Goal: Task Accomplishment & Management: Manage account settings

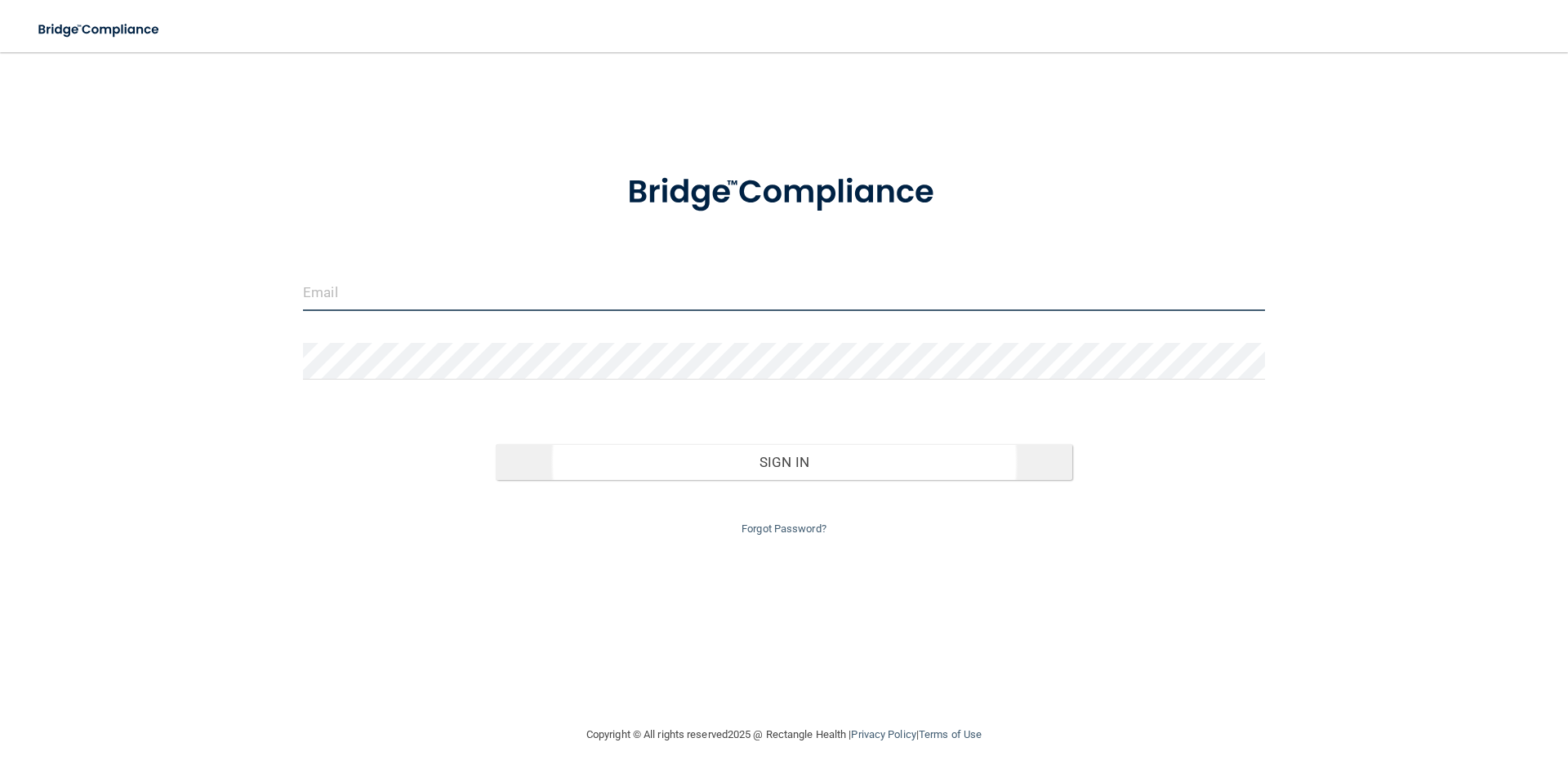
type input "[EMAIL_ADDRESS][DOMAIN_NAME]"
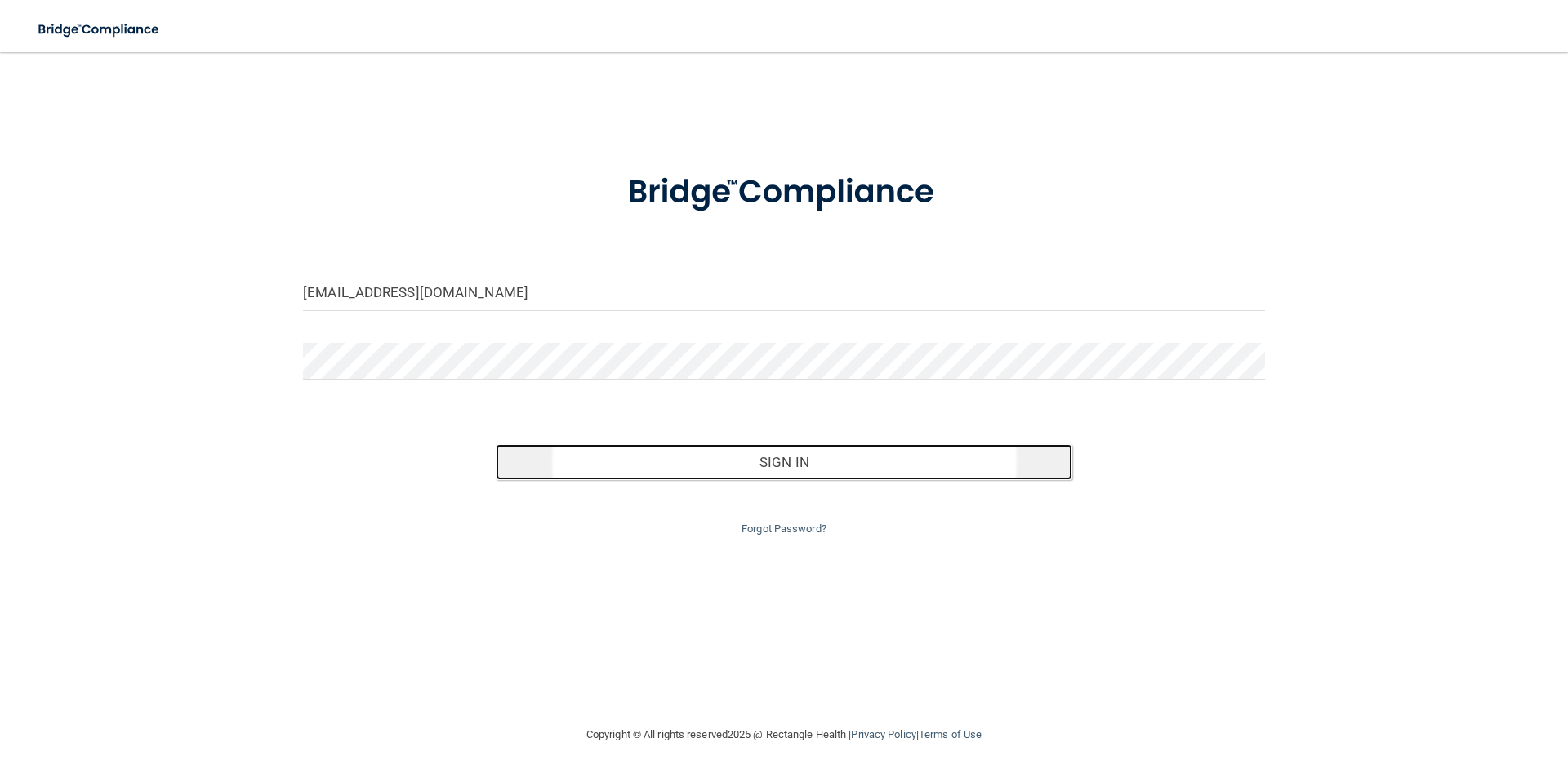
click at [811, 459] on button "Sign In" at bounding box center [784, 461] width 577 height 36
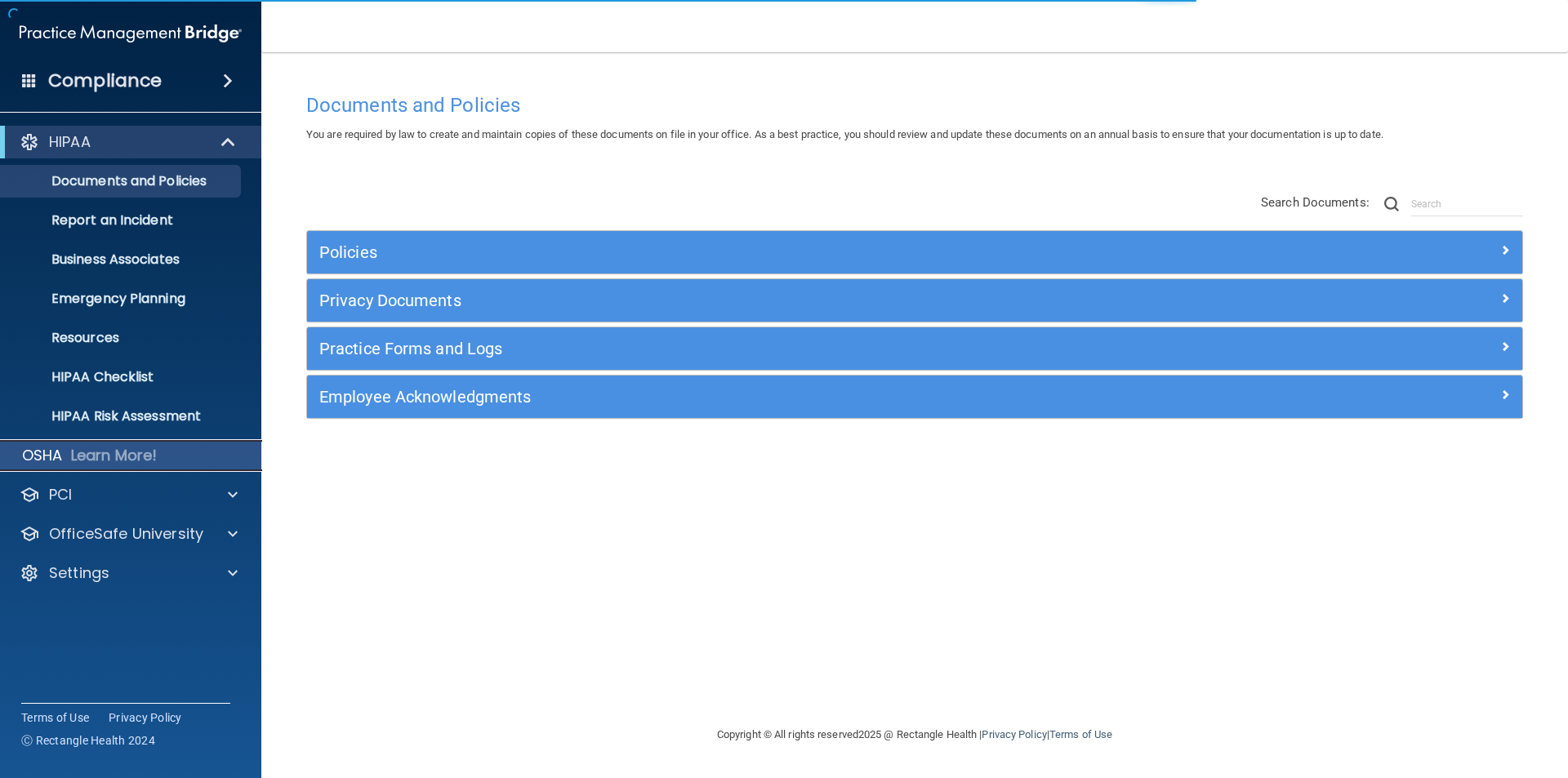
click at [44, 459] on p "OSHA" at bounding box center [43, 455] width 41 height 19
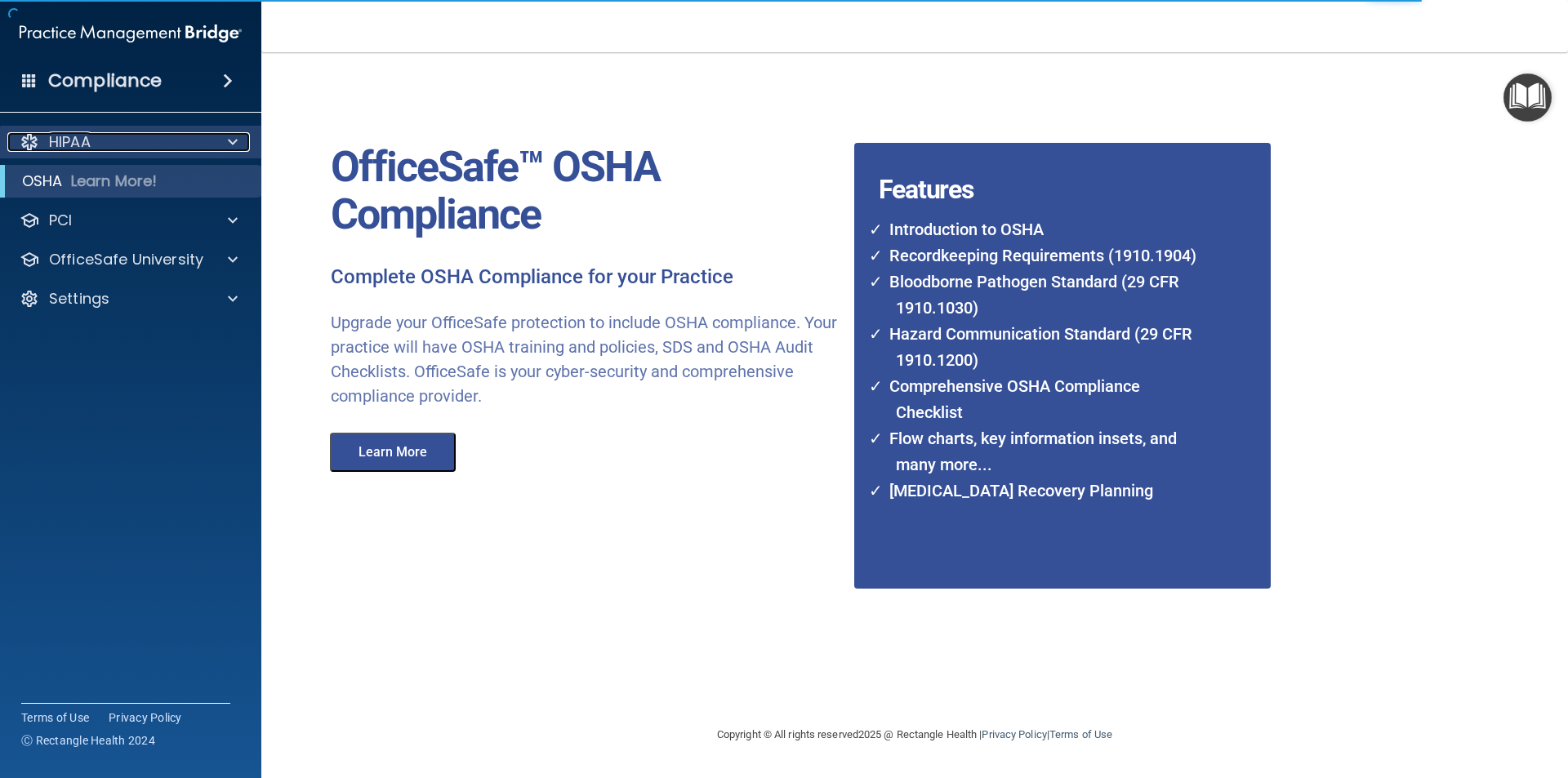
click at [69, 138] on p "HIPAA" at bounding box center [70, 142] width 42 height 19
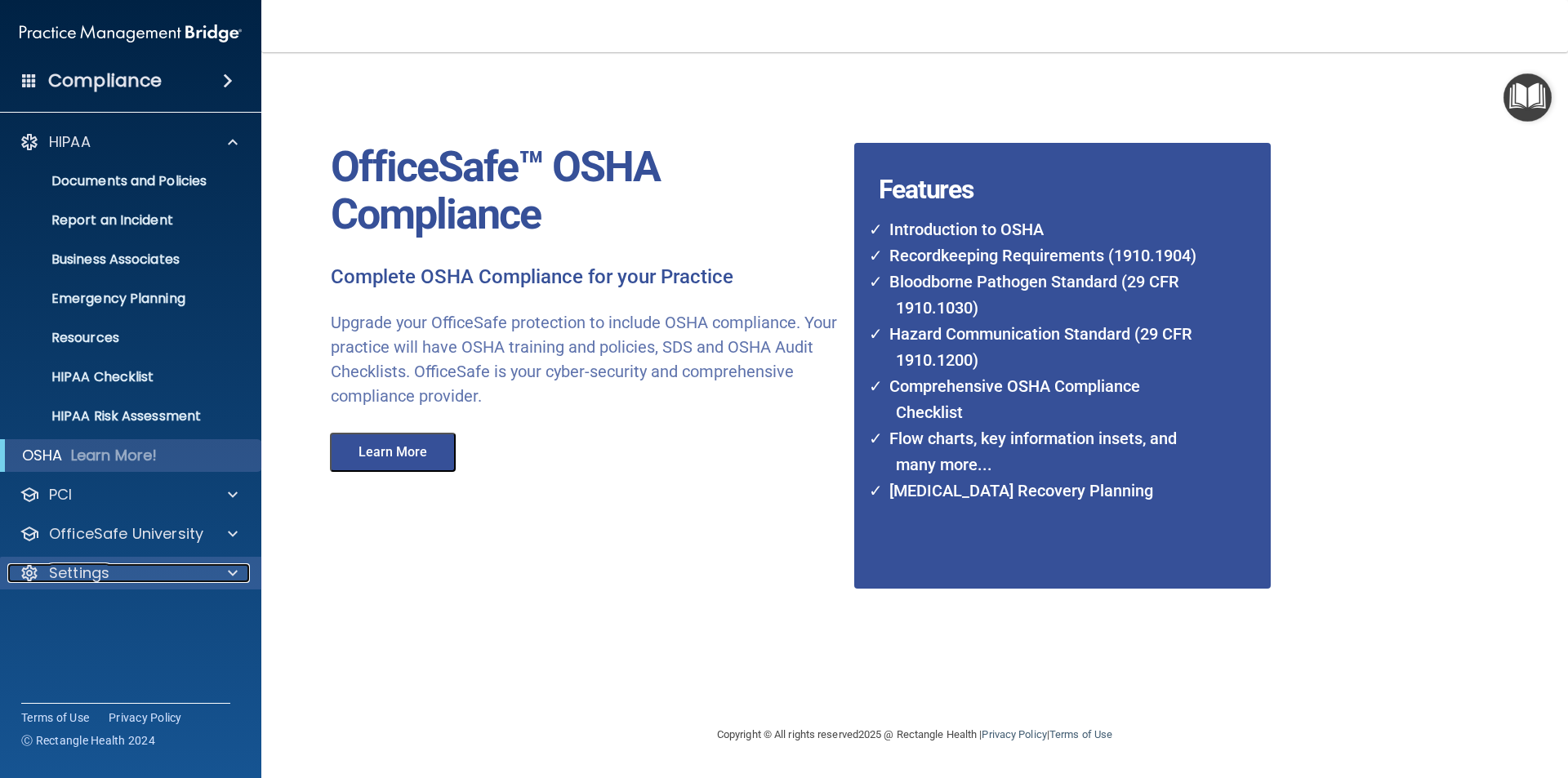
click at [86, 575] on p "Settings" at bounding box center [79, 573] width 61 height 19
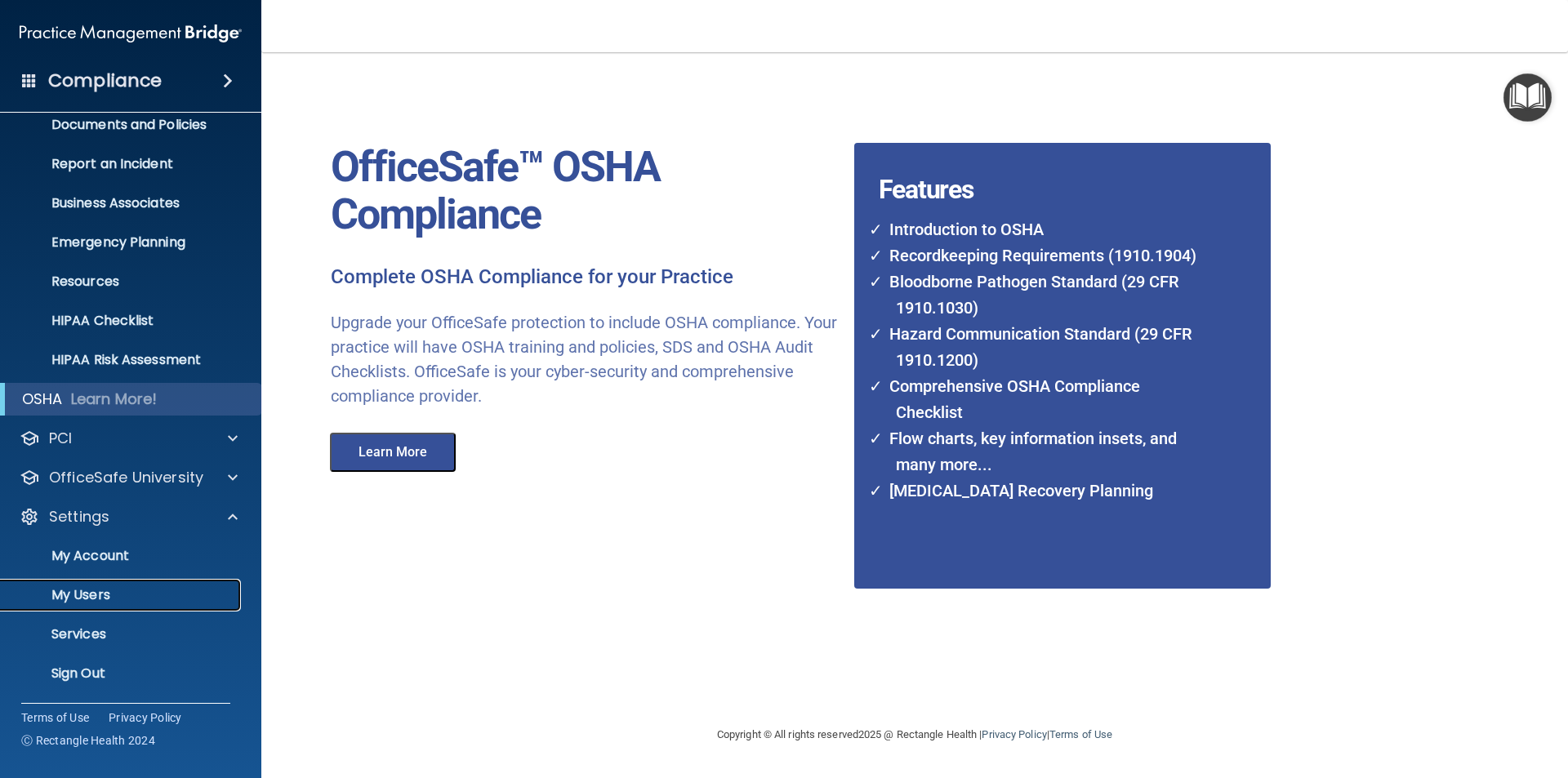
click at [84, 596] on p "My Users" at bounding box center [122, 594] width 223 height 16
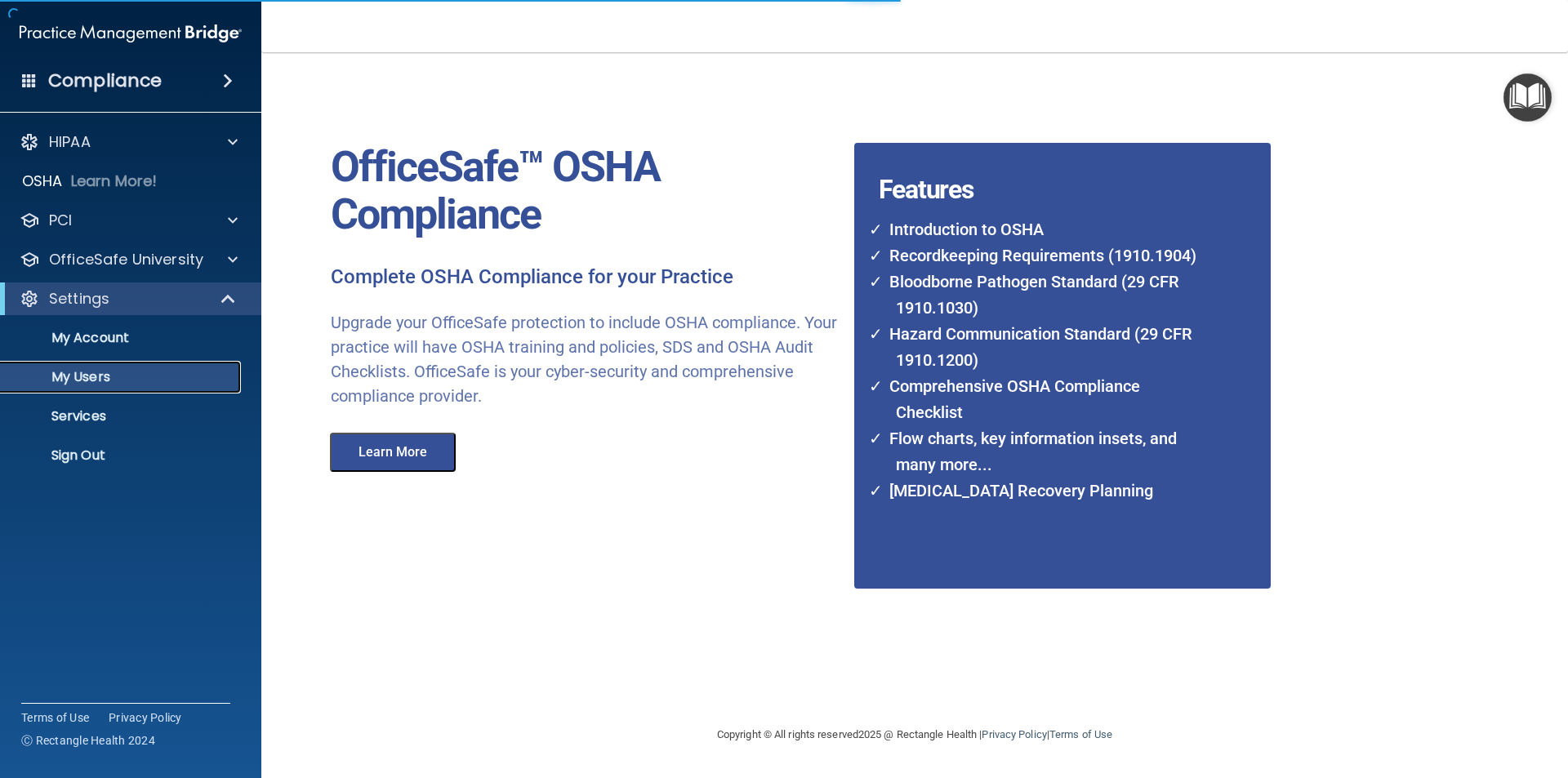
select select "20"
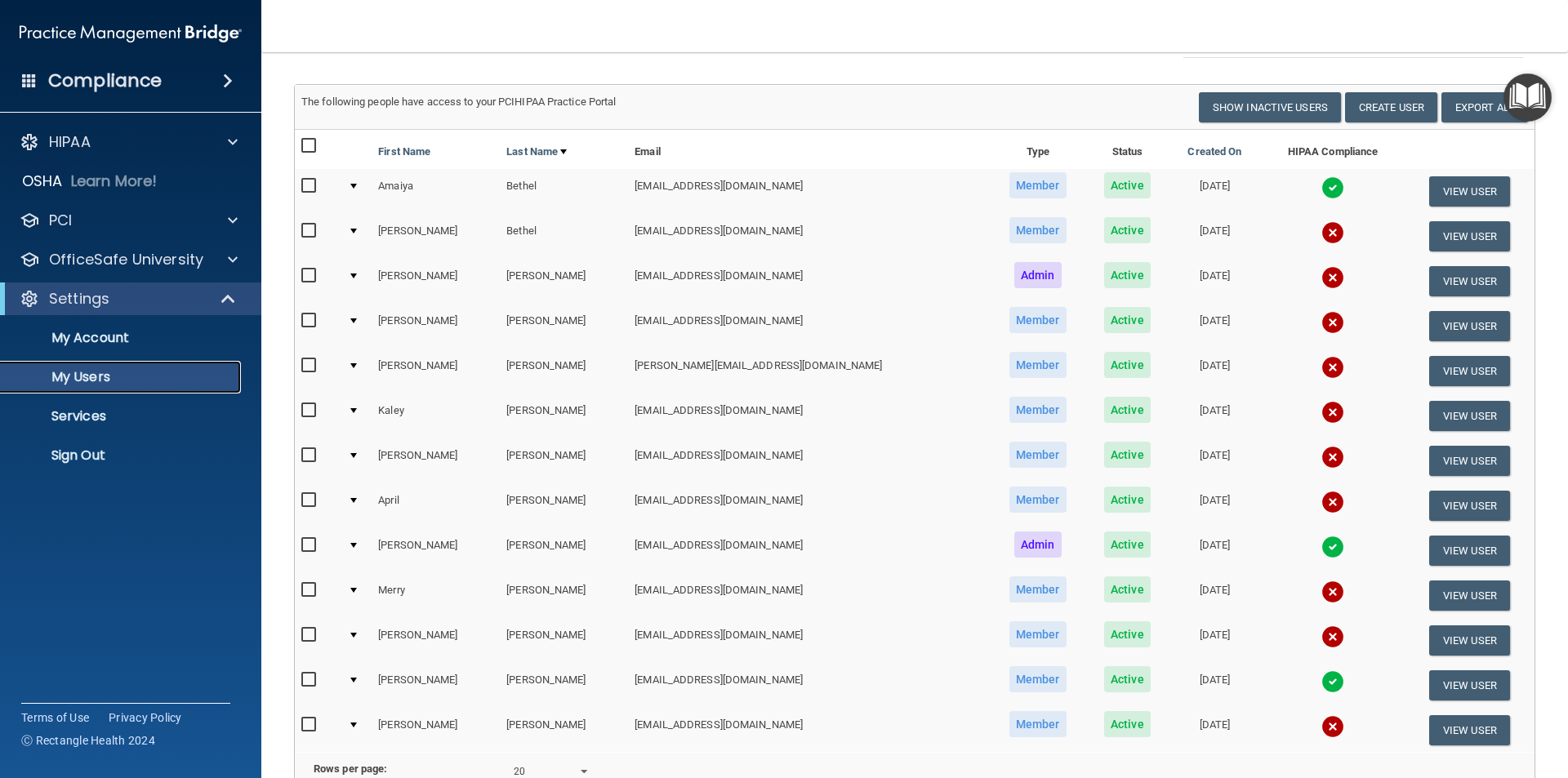
scroll to position [81, 0]
click at [1442, 375] on button "View User" at bounding box center [1469, 369] width 81 height 30
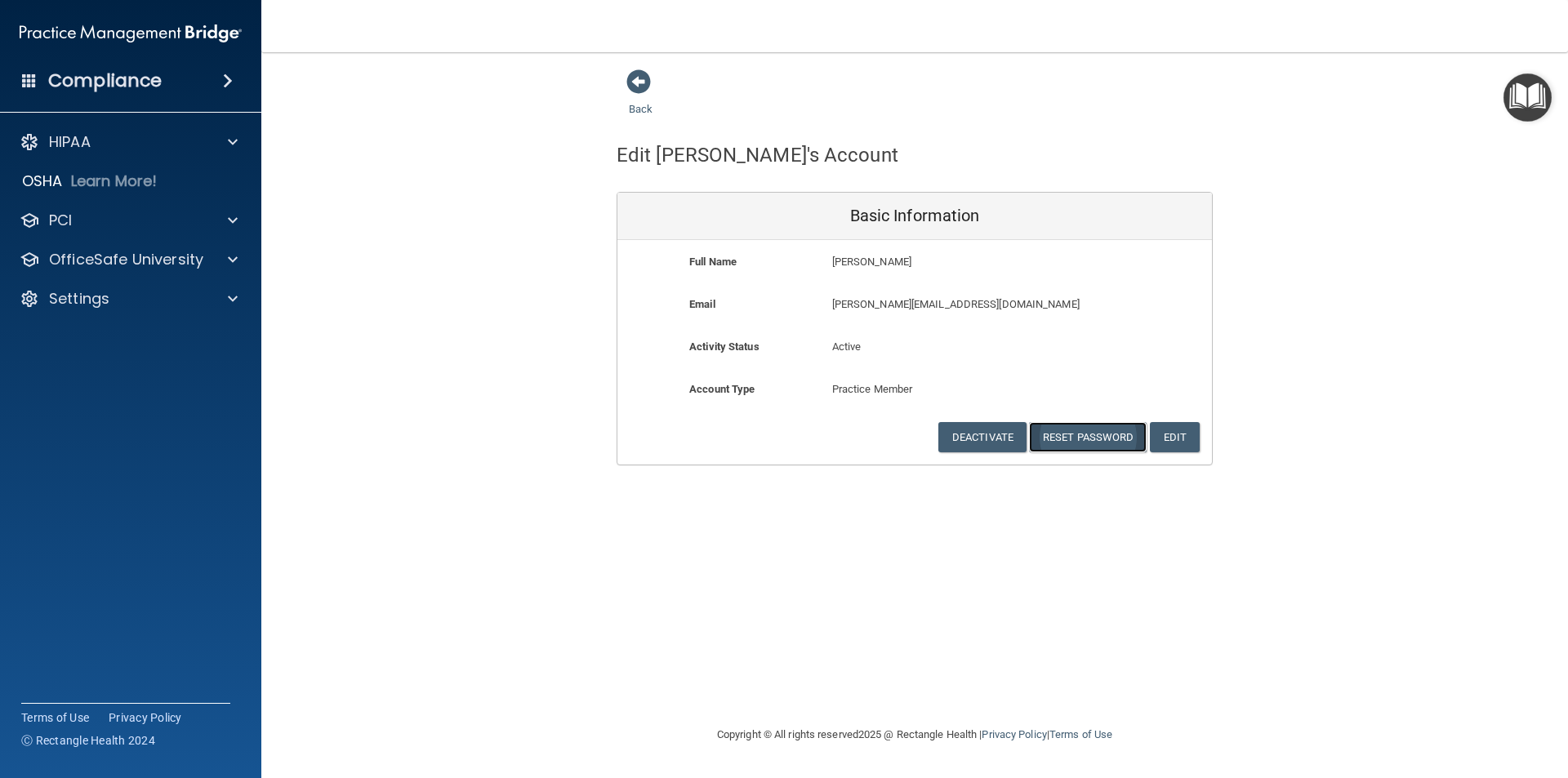
click at [1080, 439] on button "Reset Password" at bounding box center [1088, 437] width 118 height 30
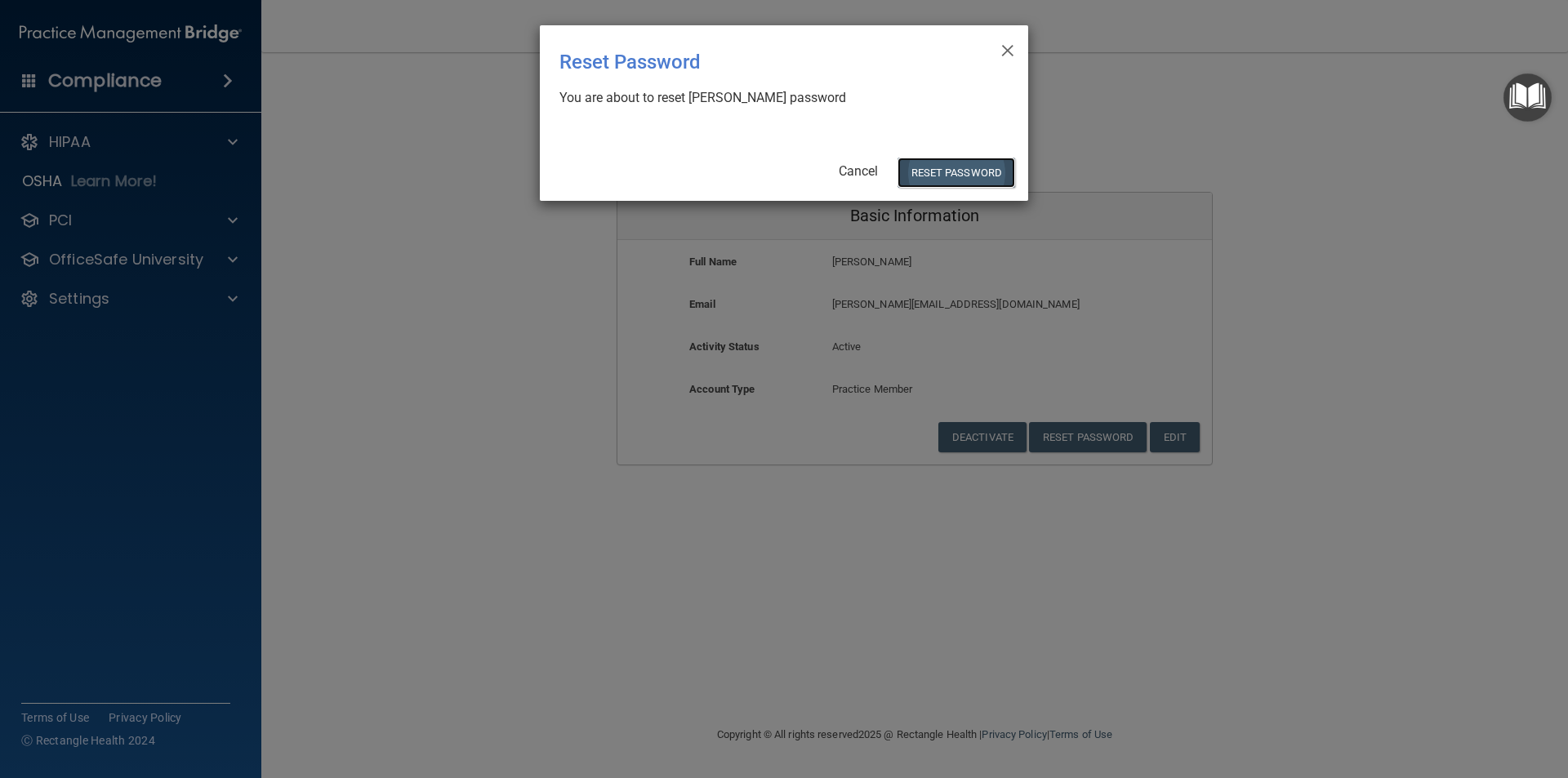
click at [955, 162] on button "Reset Password" at bounding box center [956, 172] width 118 height 30
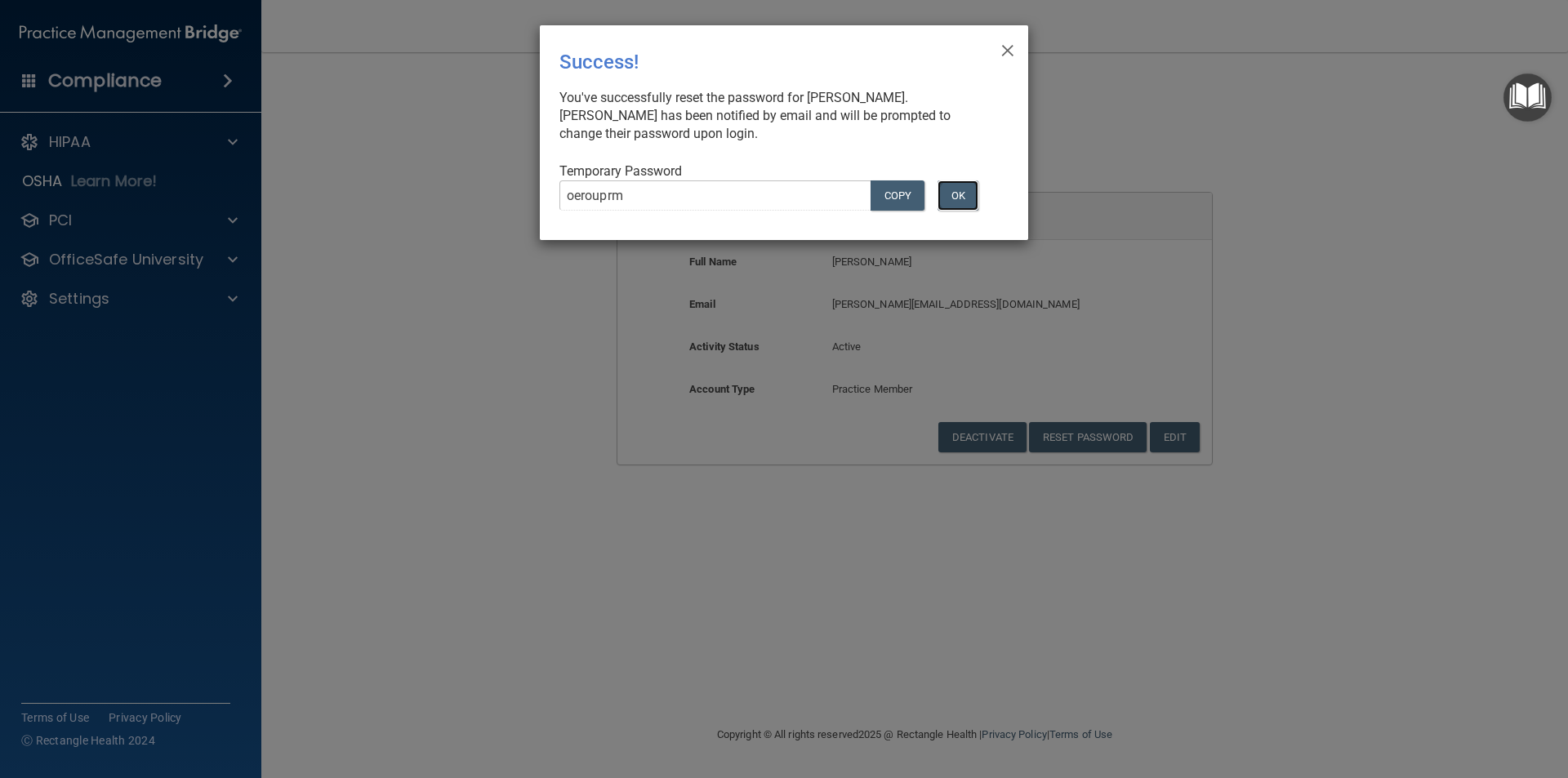
click at [948, 191] on button "OK" at bounding box center [958, 195] width 41 height 30
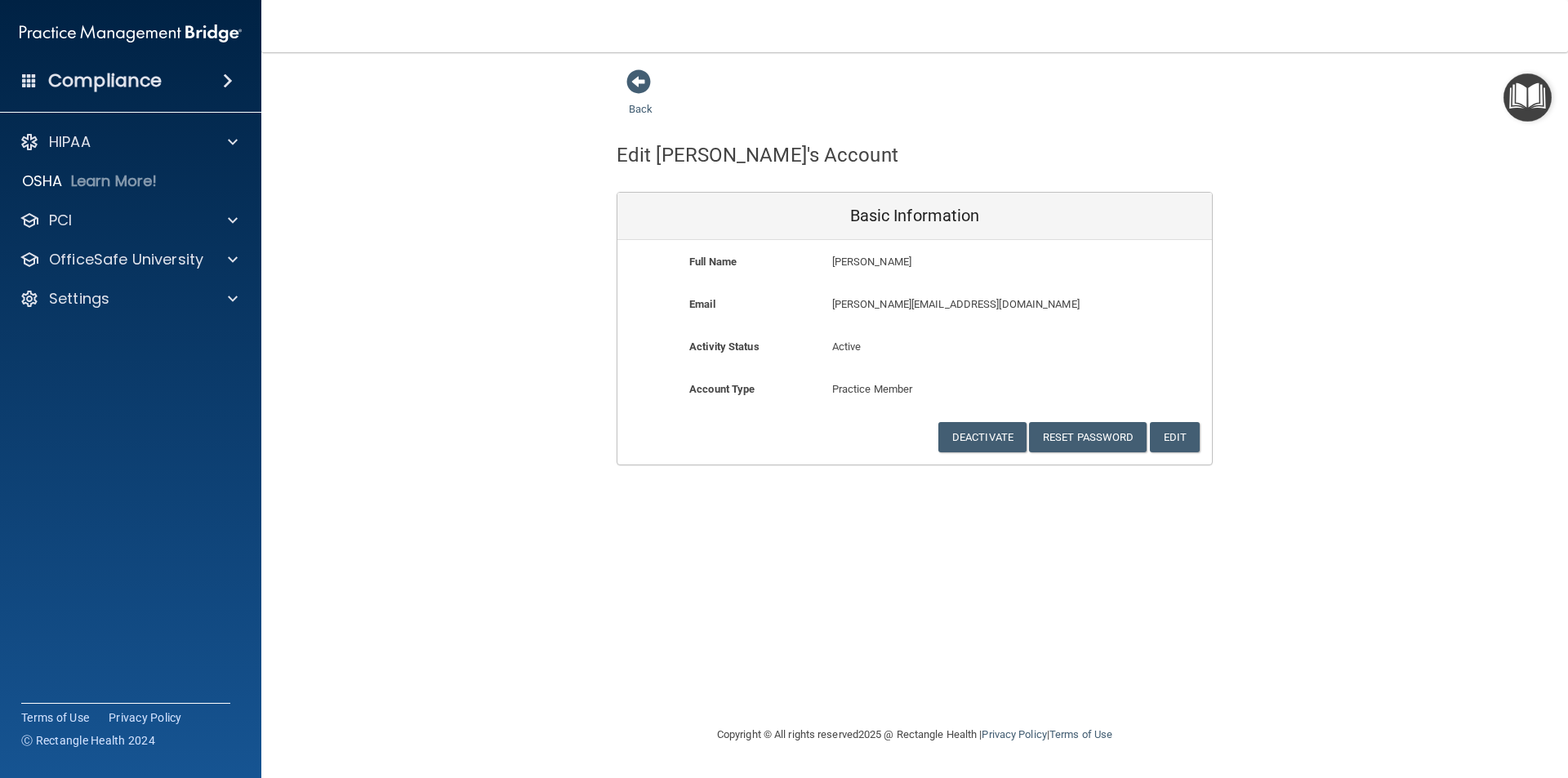
click at [623, 72] on div "Back" at bounding box center [666, 94] width 100 height 50
click at [635, 81] on span at bounding box center [638, 81] width 24 height 24
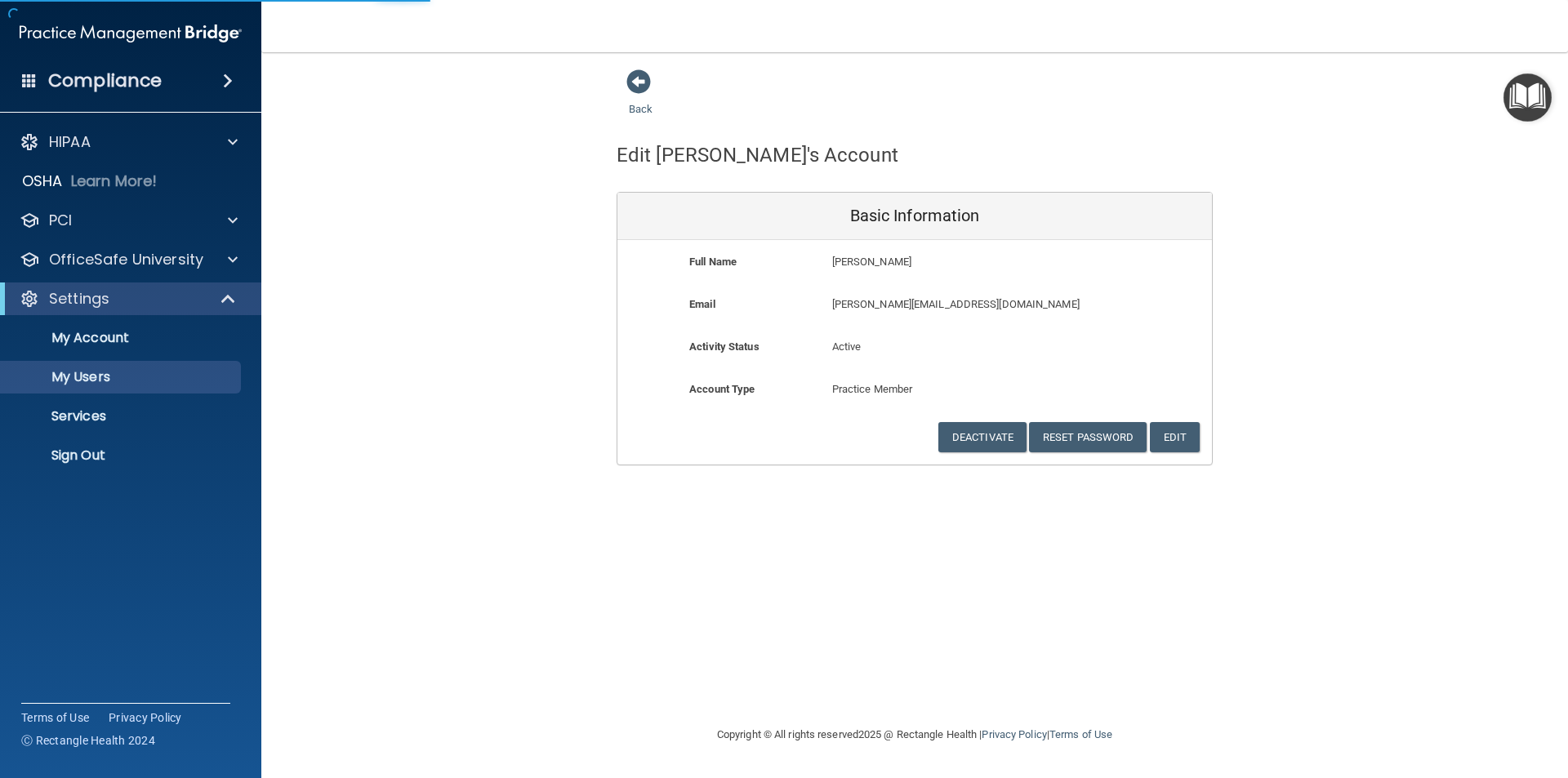
select select "20"
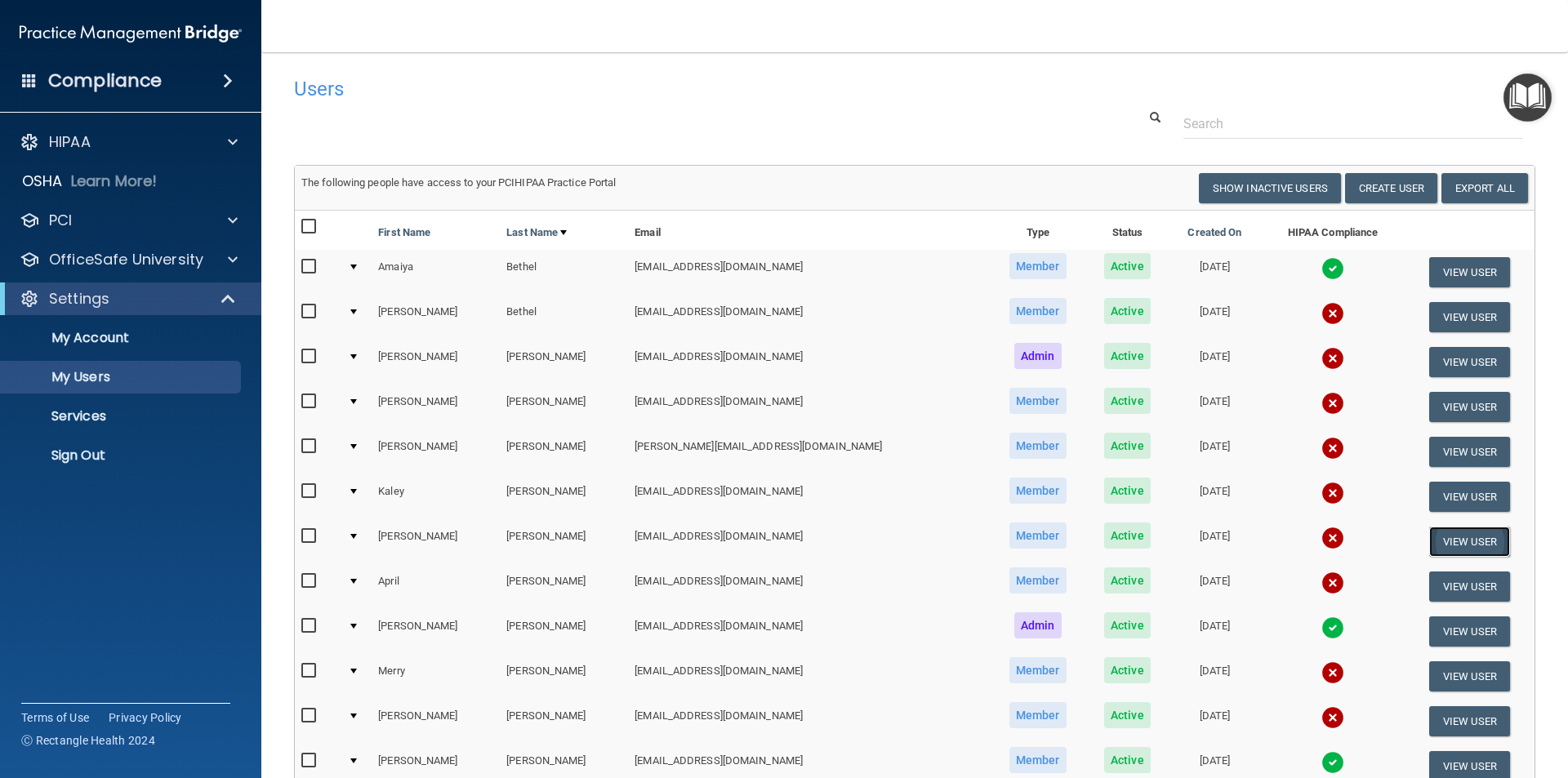
click at [1429, 542] on button "View User" at bounding box center [1469, 541] width 81 height 30
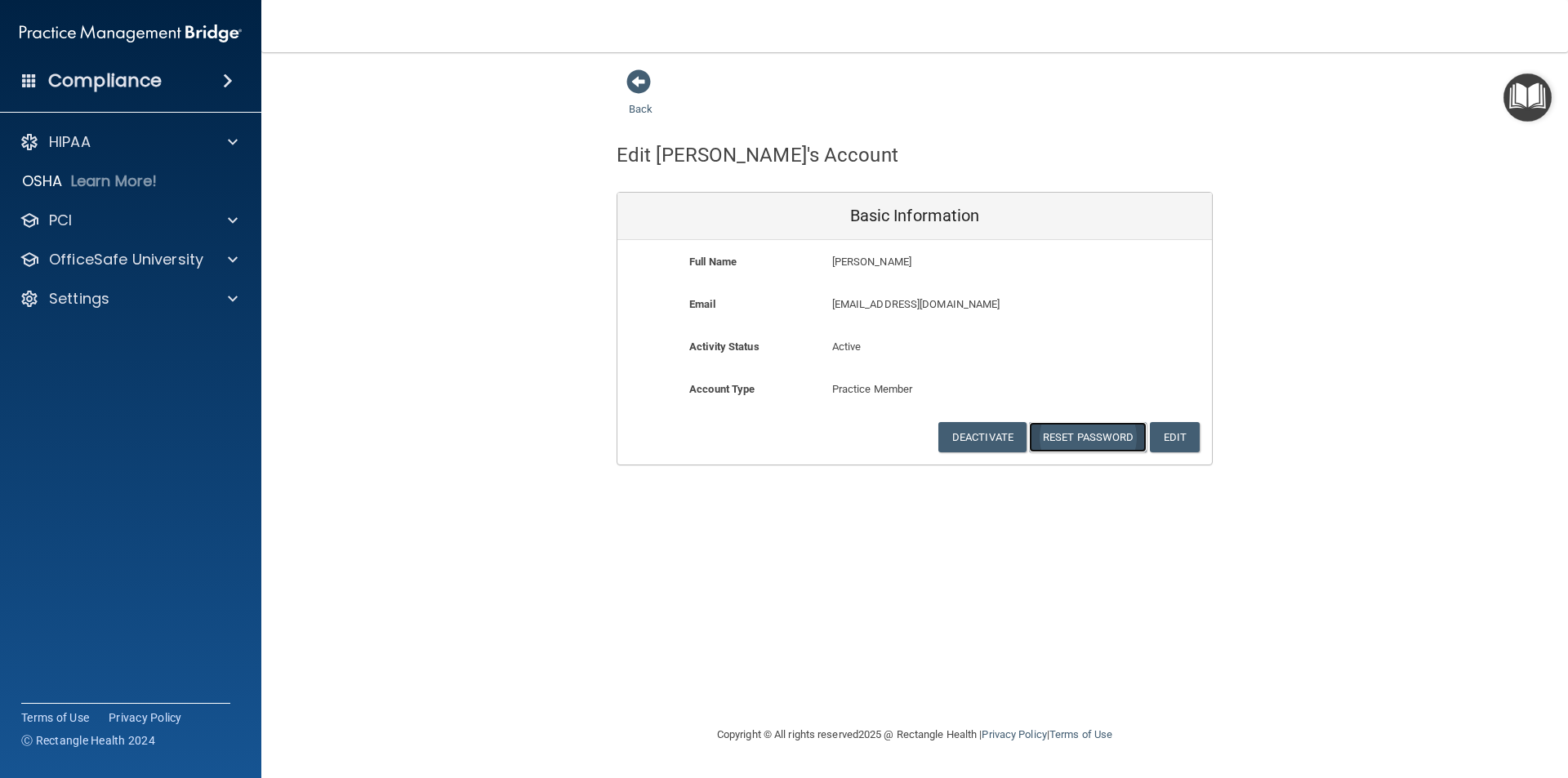
click at [1082, 433] on button "Reset Password" at bounding box center [1088, 437] width 118 height 30
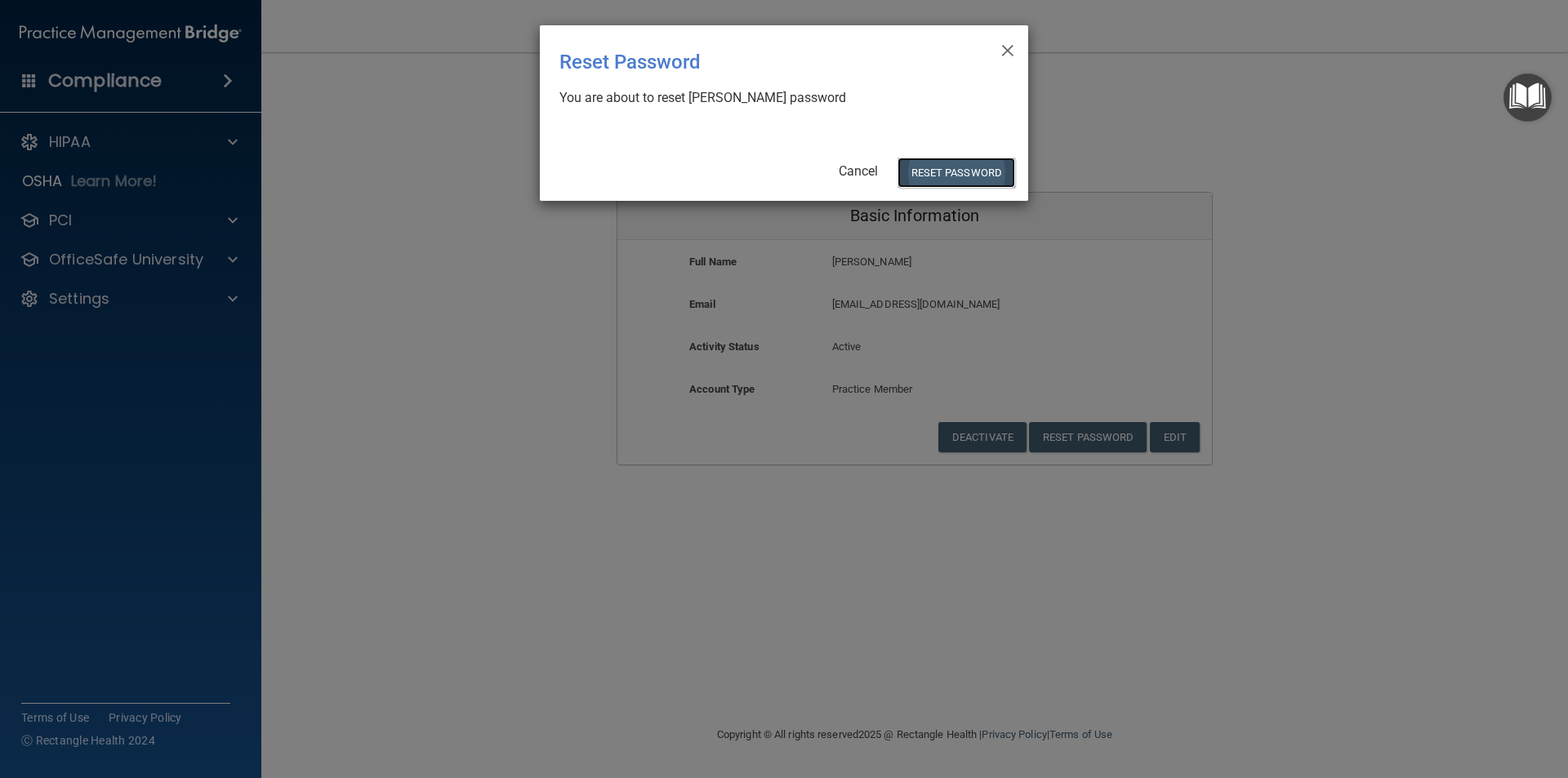
click at [938, 161] on button "Reset Password" at bounding box center [956, 172] width 118 height 30
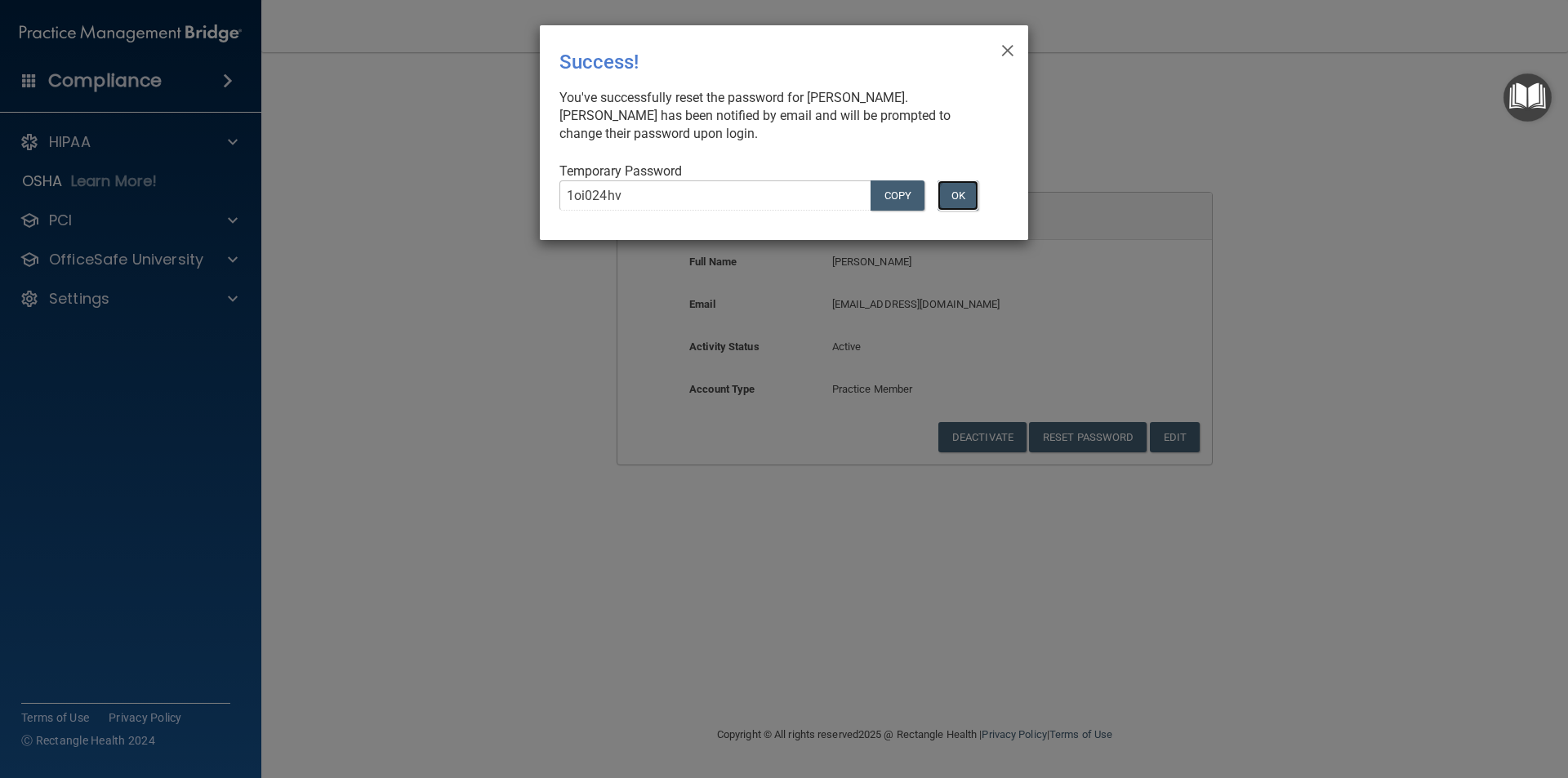
click at [964, 199] on button "OK" at bounding box center [958, 195] width 41 height 30
